Goal: Answer question/provide support: Answer question/provide support

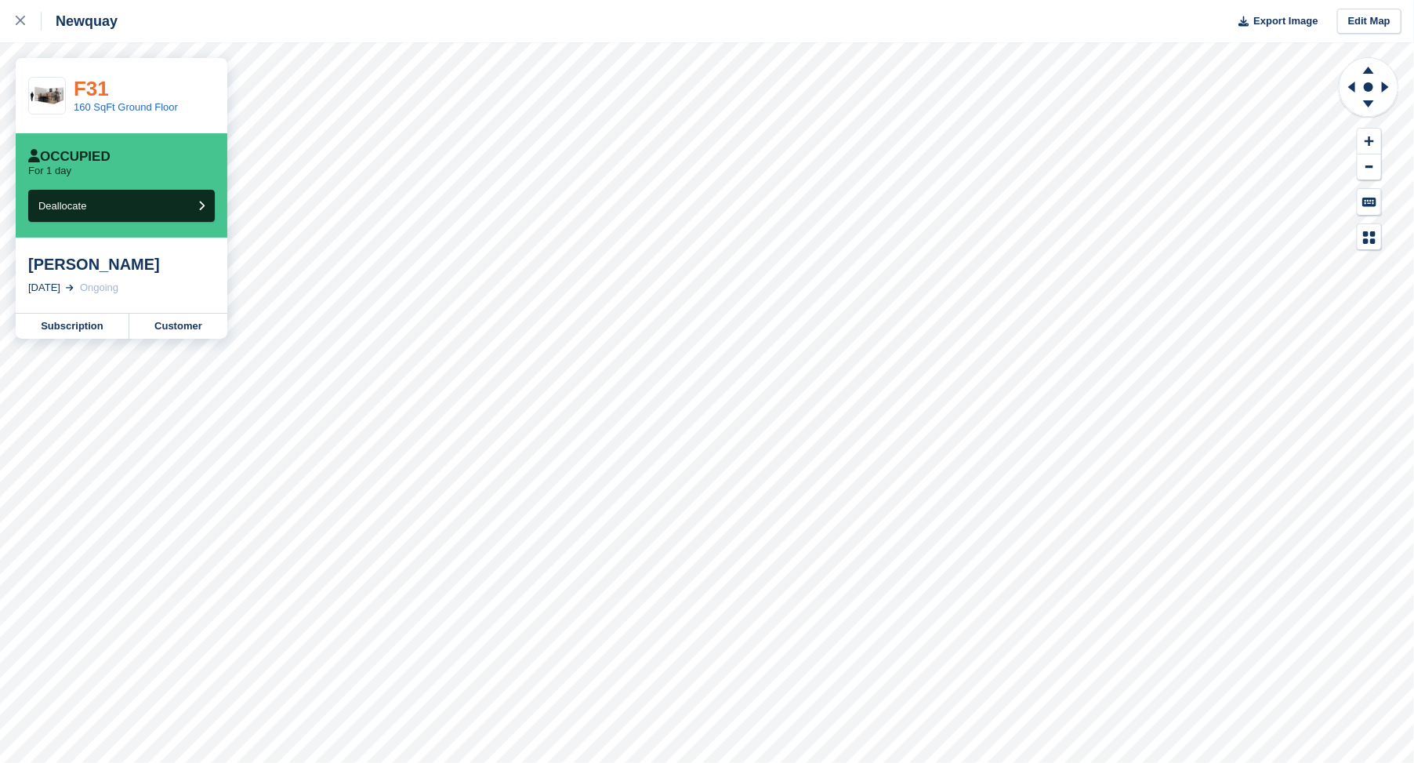
click at [86, 92] on link "F31" at bounding box center [91, 89] width 35 height 24
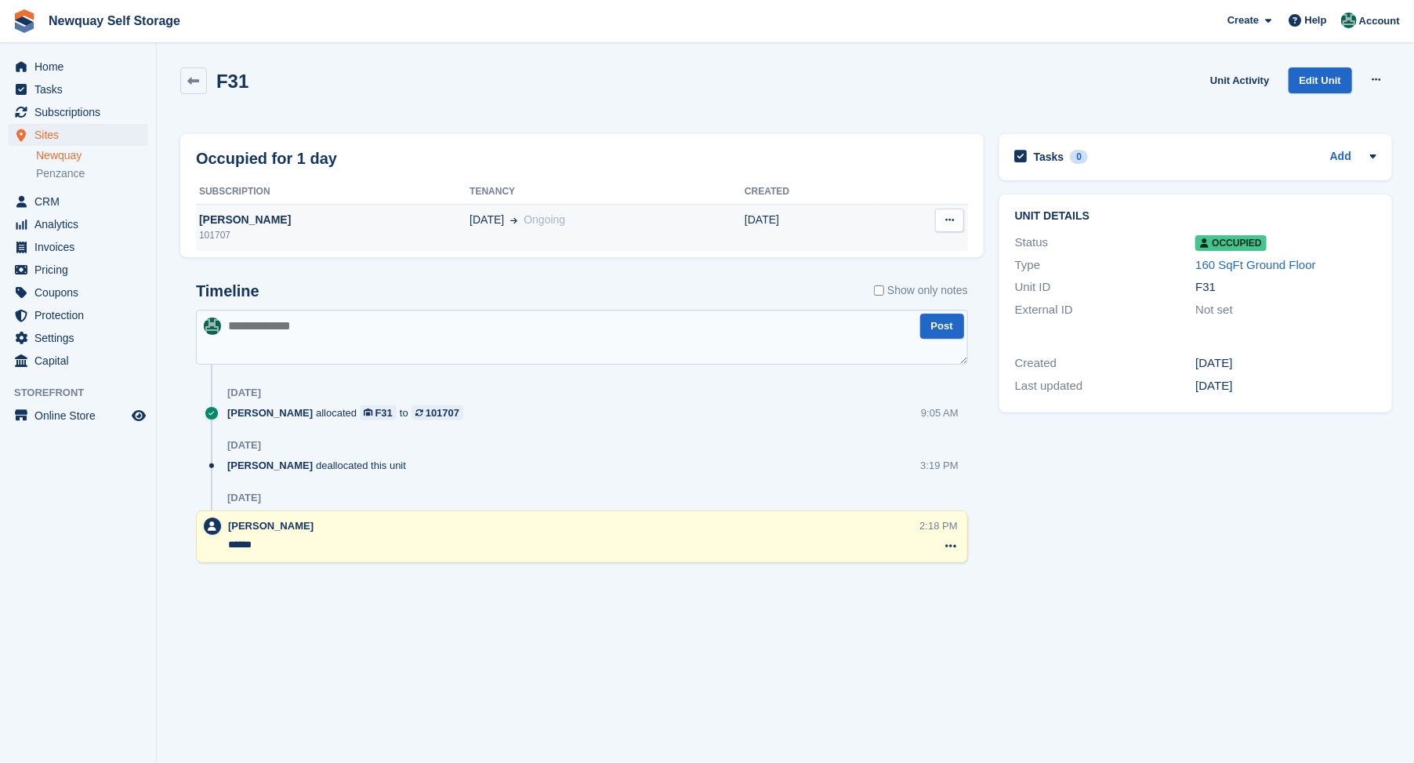
click at [223, 218] on div "[PERSON_NAME]" at bounding box center [333, 220] width 274 height 16
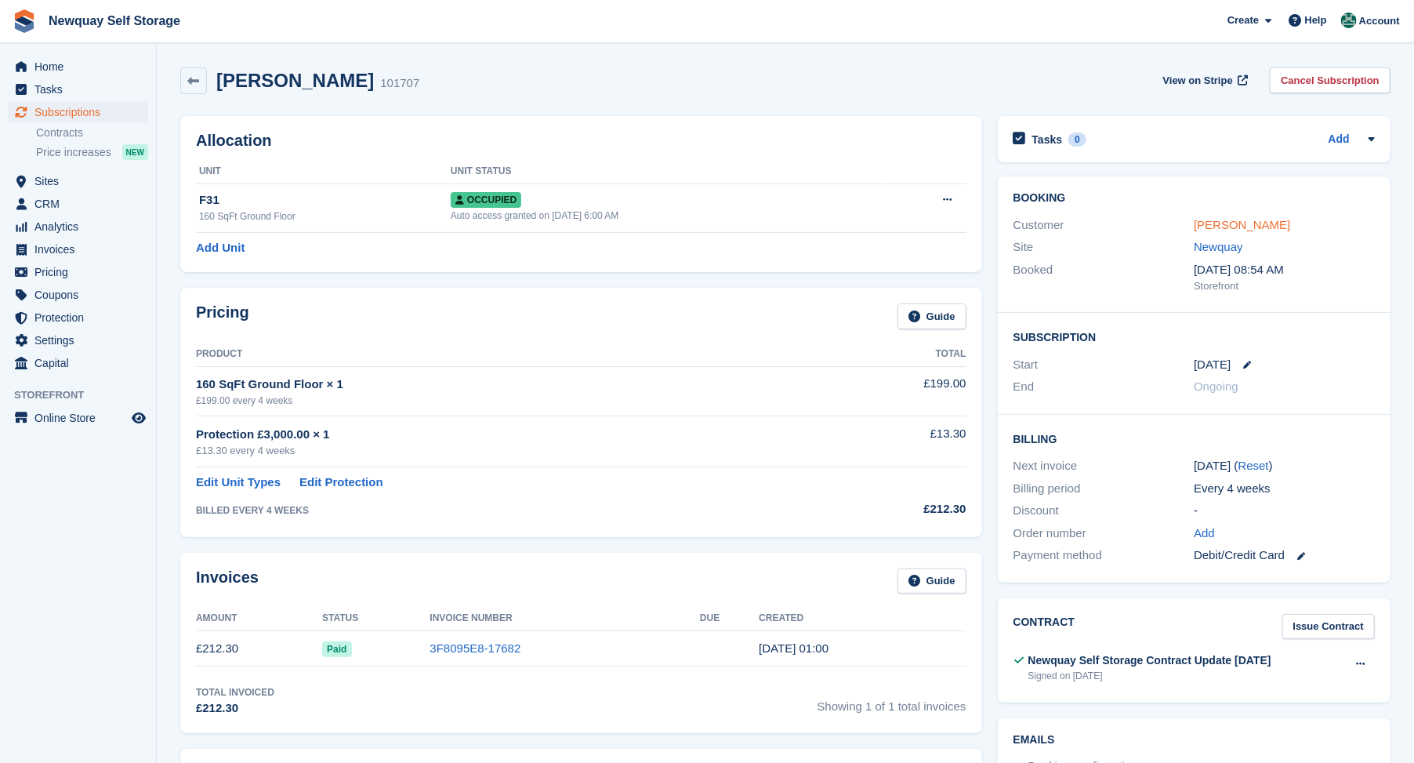
click at [1240, 224] on link "[PERSON_NAME]" at bounding box center [1242, 224] width 96 height 13
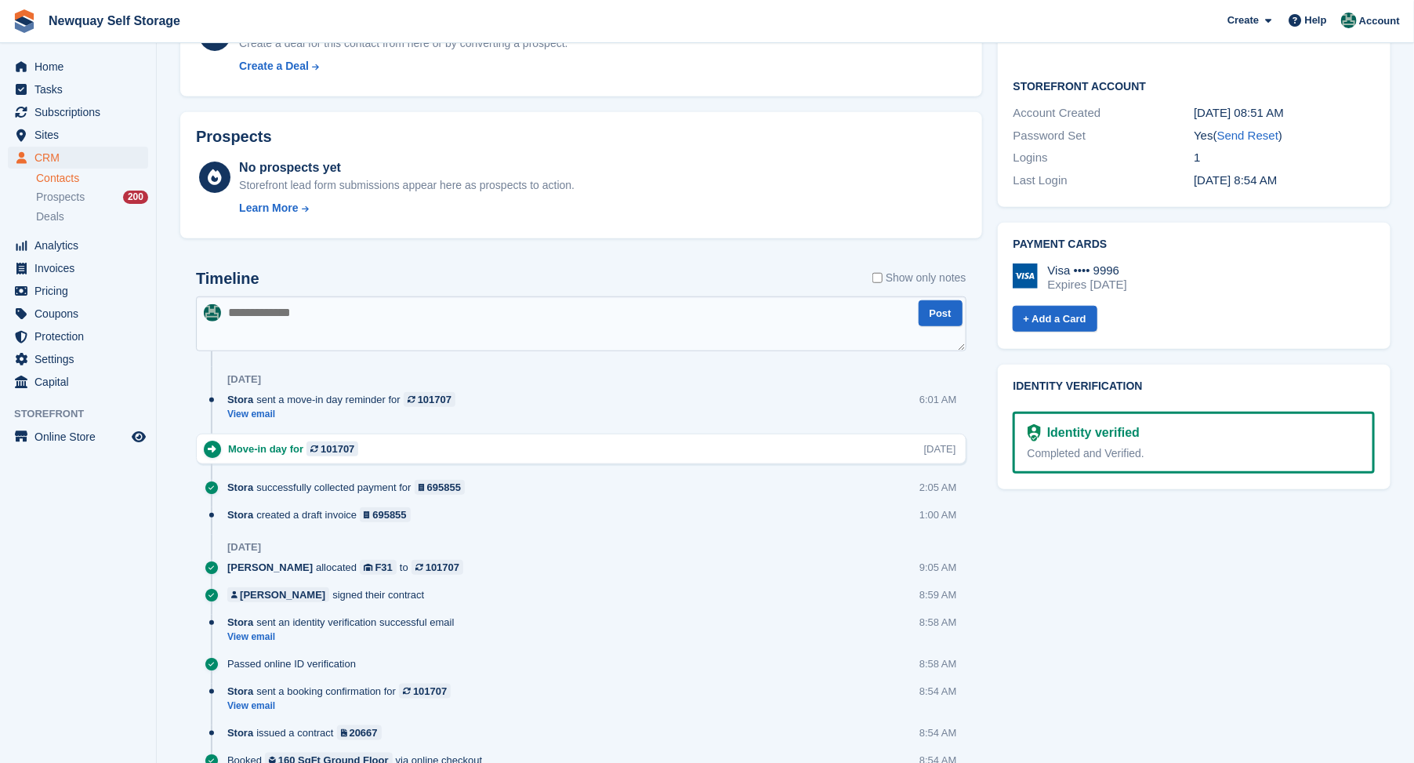
scroll to position [522, 0]
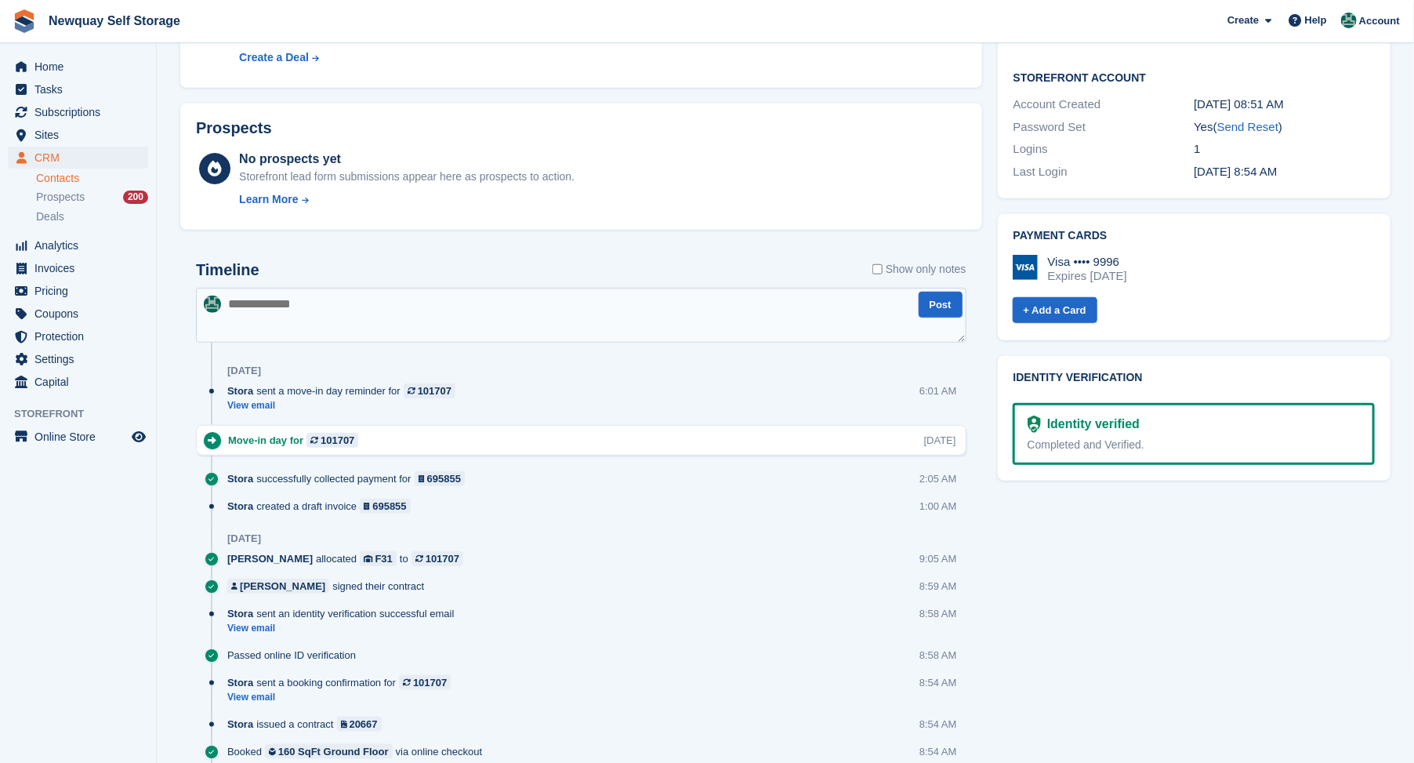
click at [261, 303] on textarea at bounding box center [581, 315] width 771 height 55
type textarea "**********"
click at [945, 302] on button "Post" at bounding box center [941, 305] width 44 height 26
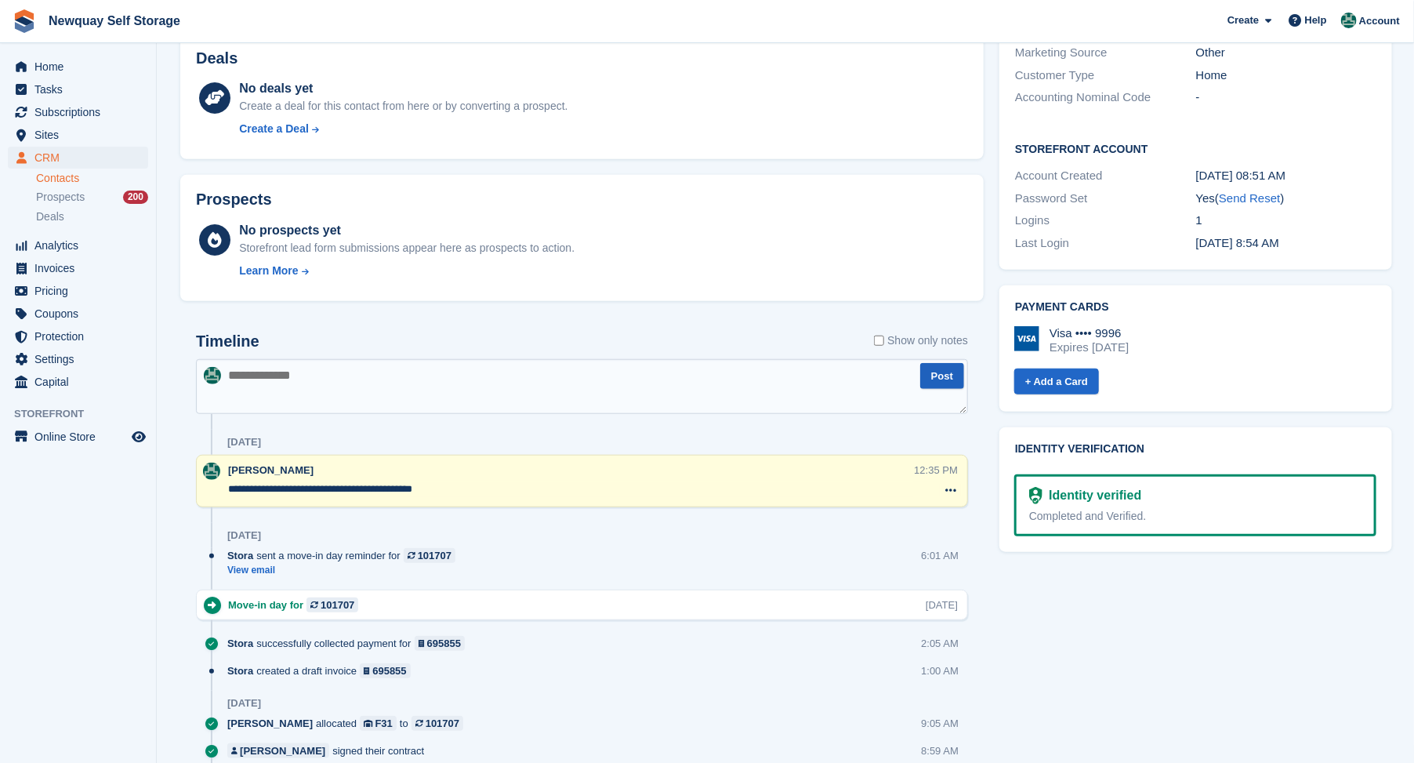
scroll to position [435, 0]
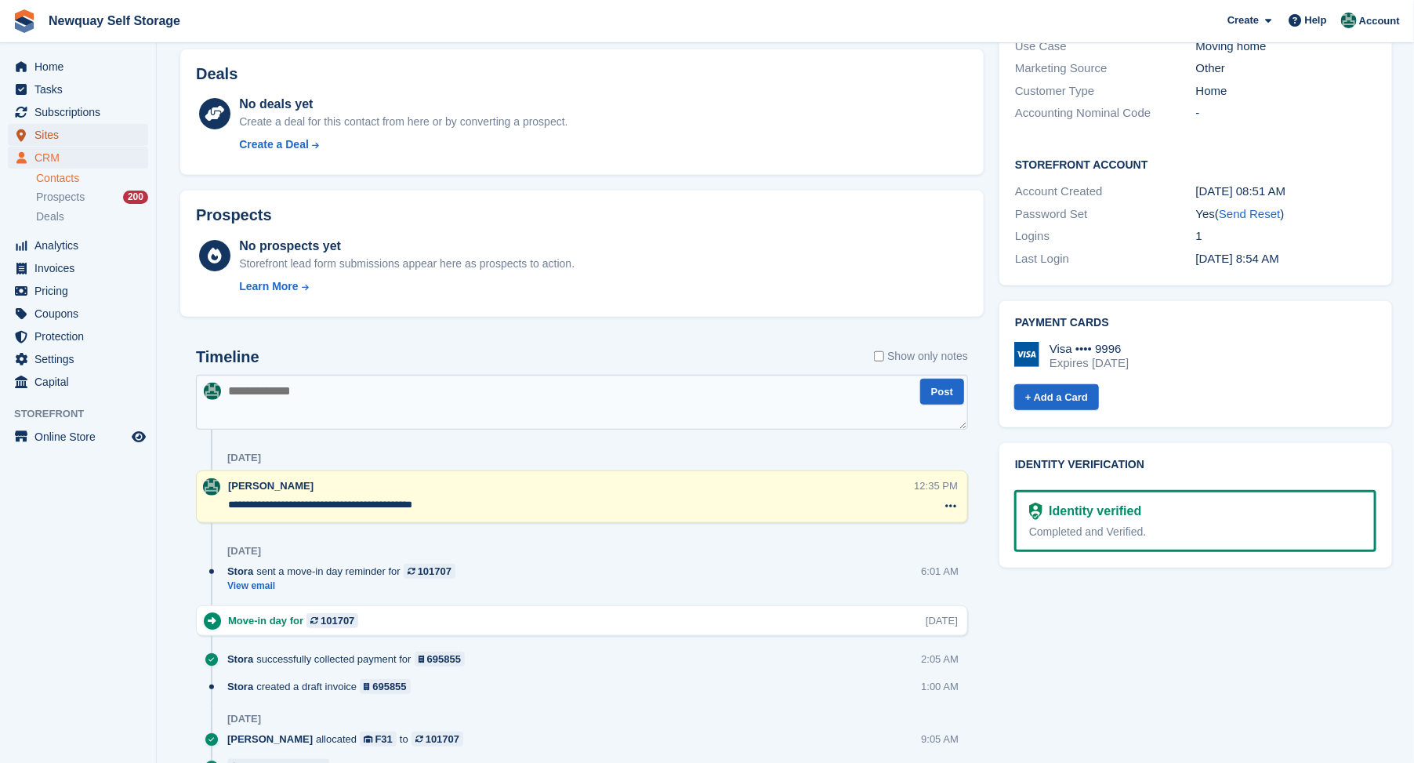
click at [49, 131] on span "Sites" at bounding box center [81, 135] width 94 height 22
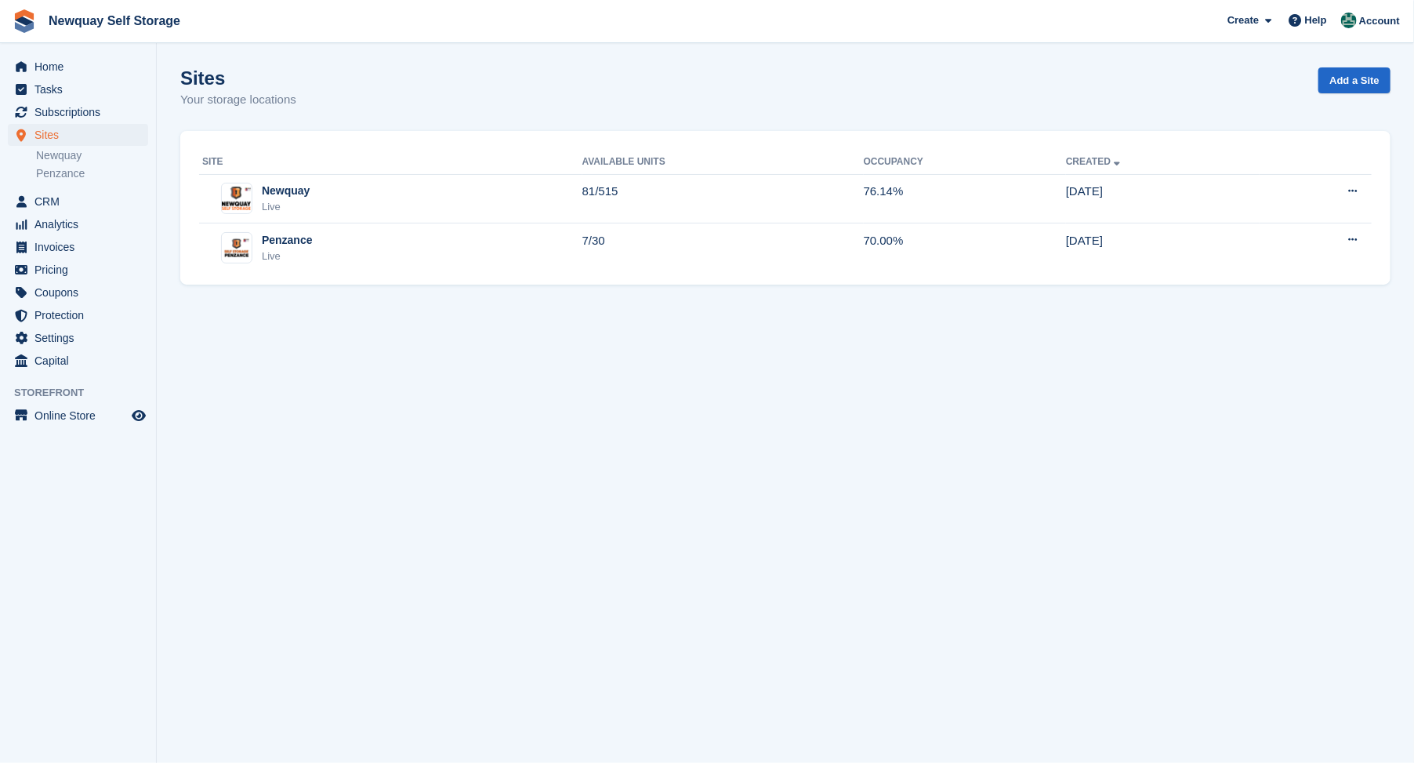
click at [1410, 362] on section "Sites Your storage locations Add a Site Site Available Units Occupancy Created …" at bounding box center [786, 381] width 1258 height 763
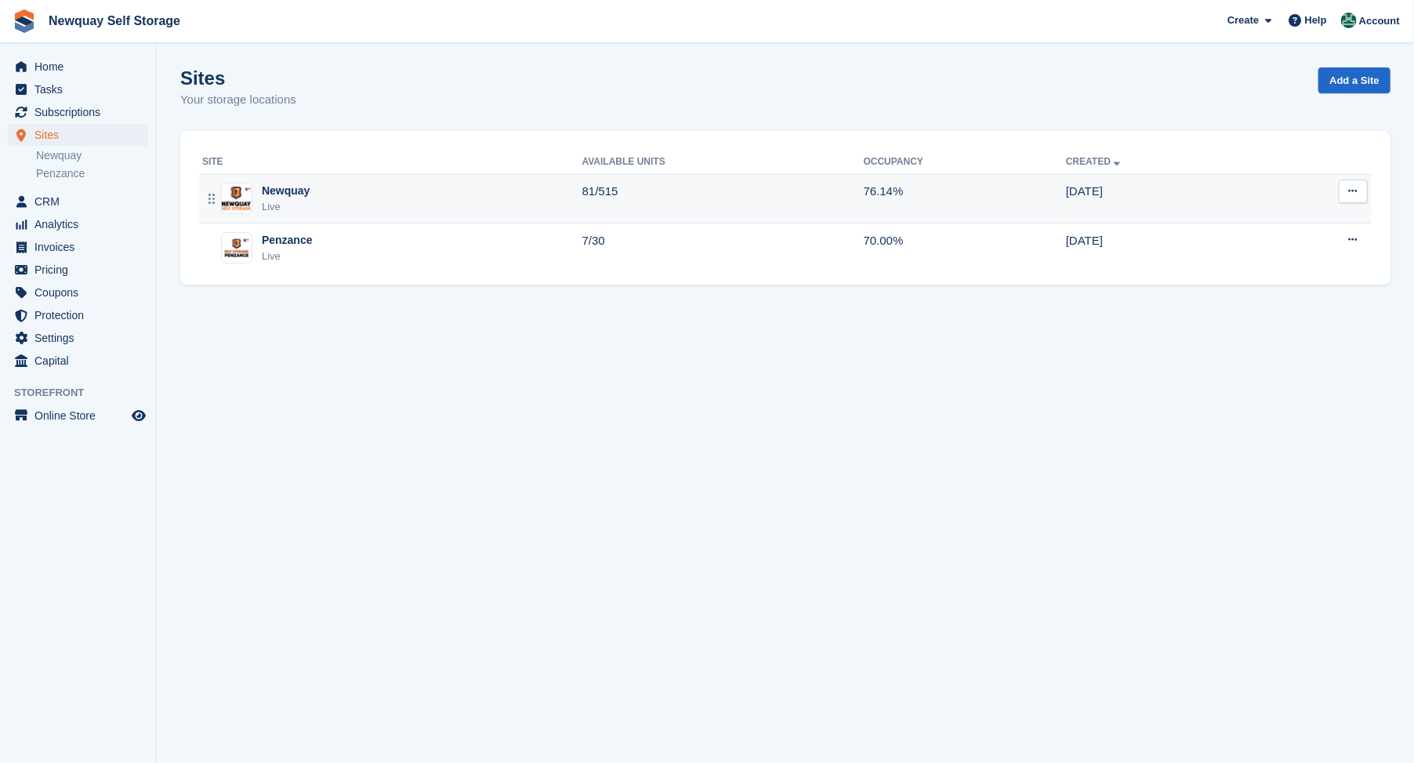
click at [274, 188] on div "Newquay" at bounding box center [286, 191] width 48 height 16
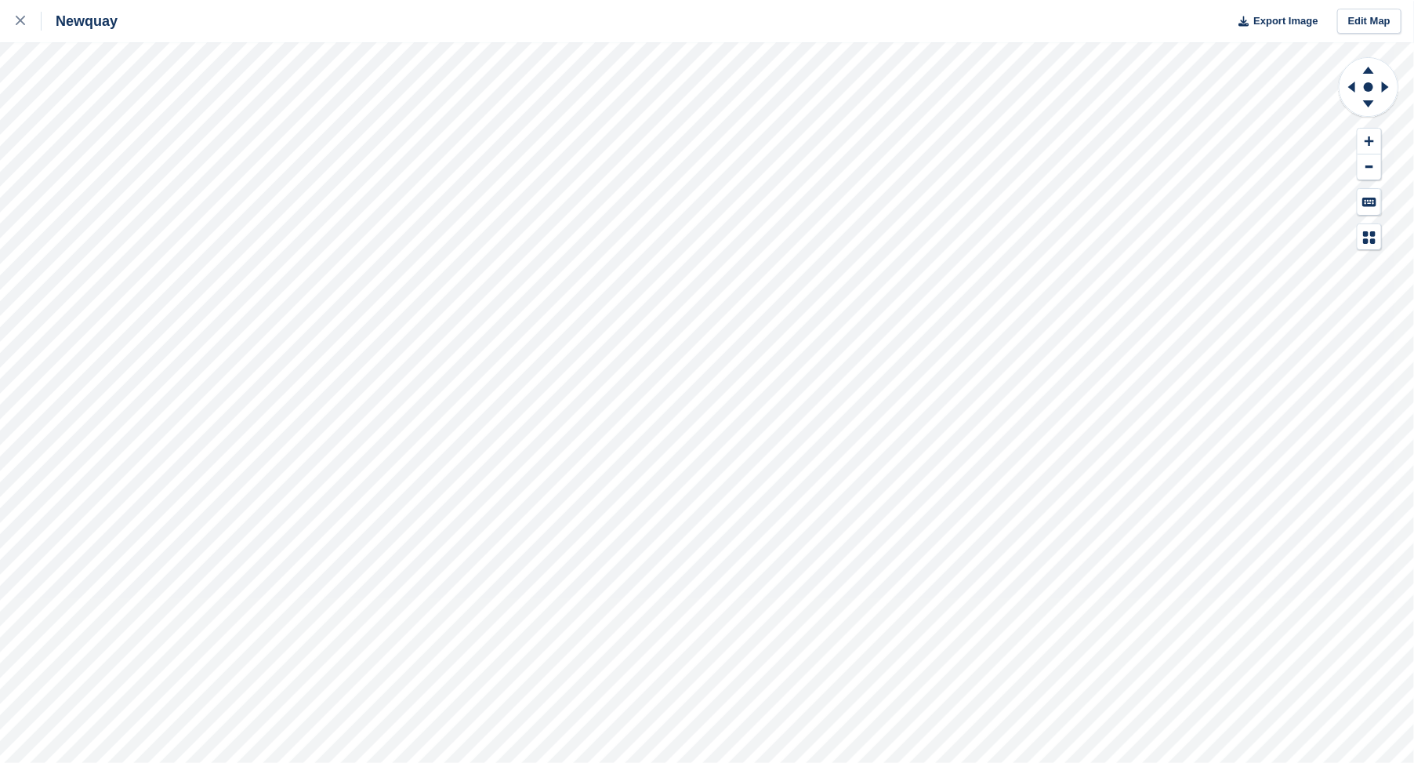
click at [793, 0] on html "Newquay Export Image Edit Map" at bounding box center [707, 381] width 1414 height 763
click at [0, 0] on html "Newquay Export Image Edit Map" at bounding box center [707, 381] width 1414 height 763
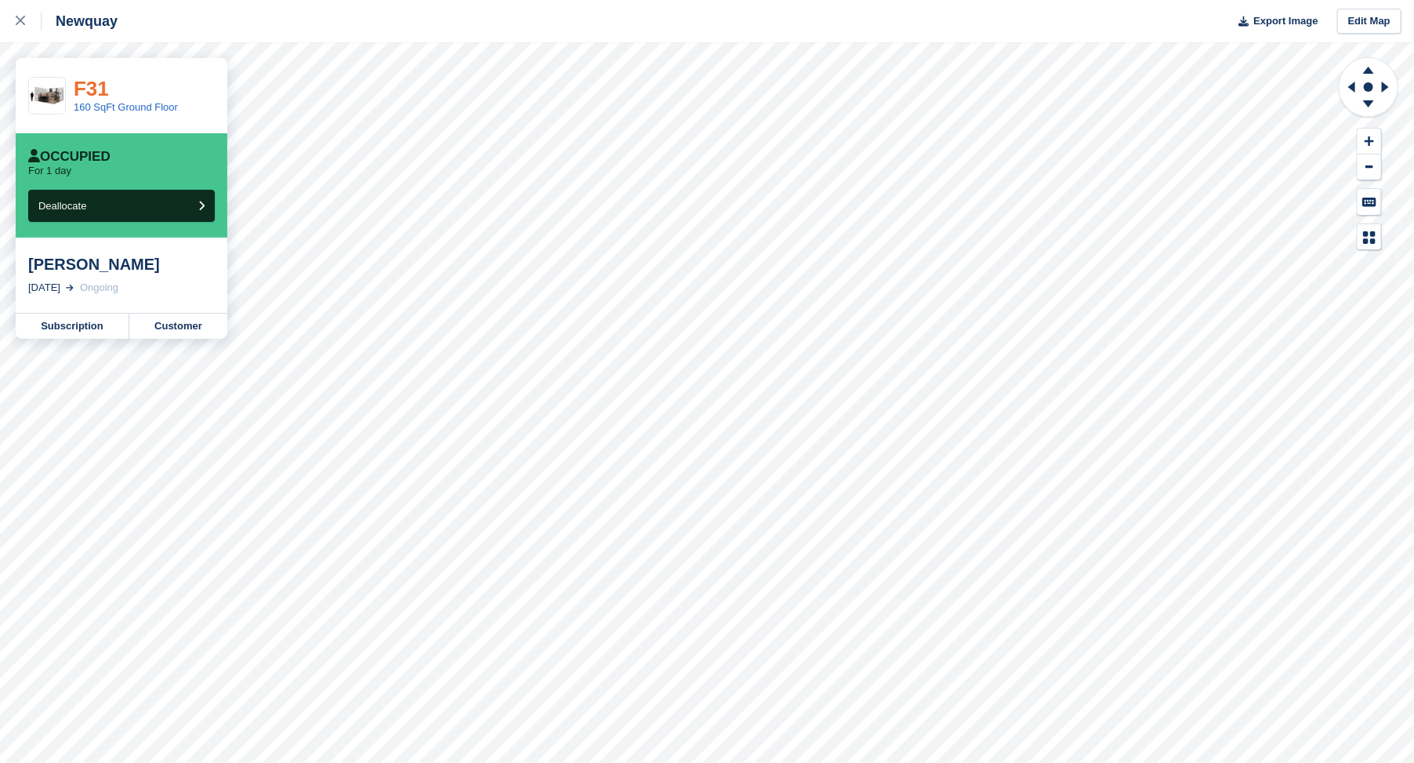
click at [89, 88] on link "F31" at bounding box center [91, 89] width 35 height 24
